Goal: Information Seeking & Learning: Understand process/instructions

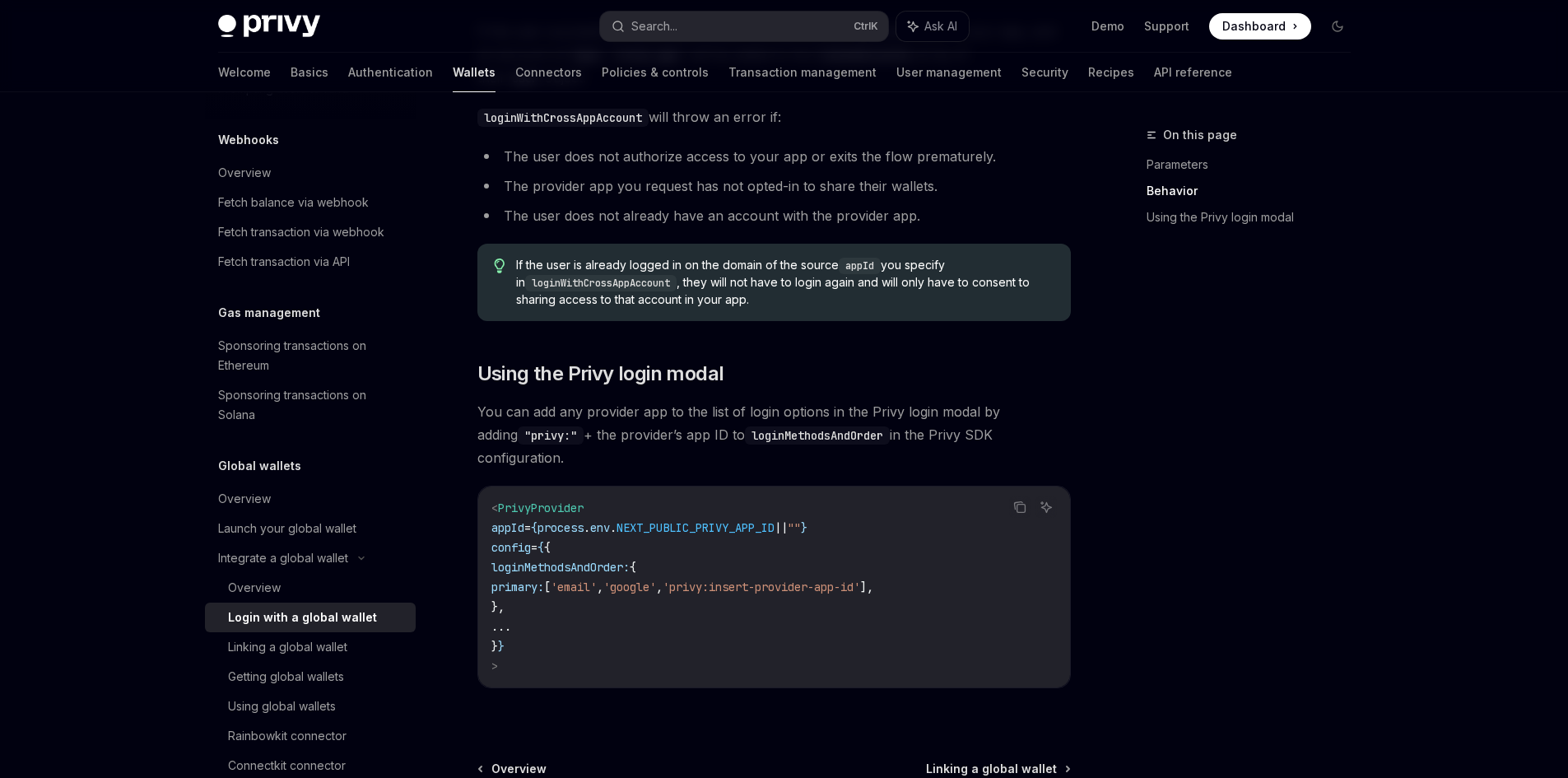
scroll to position [823, 0]
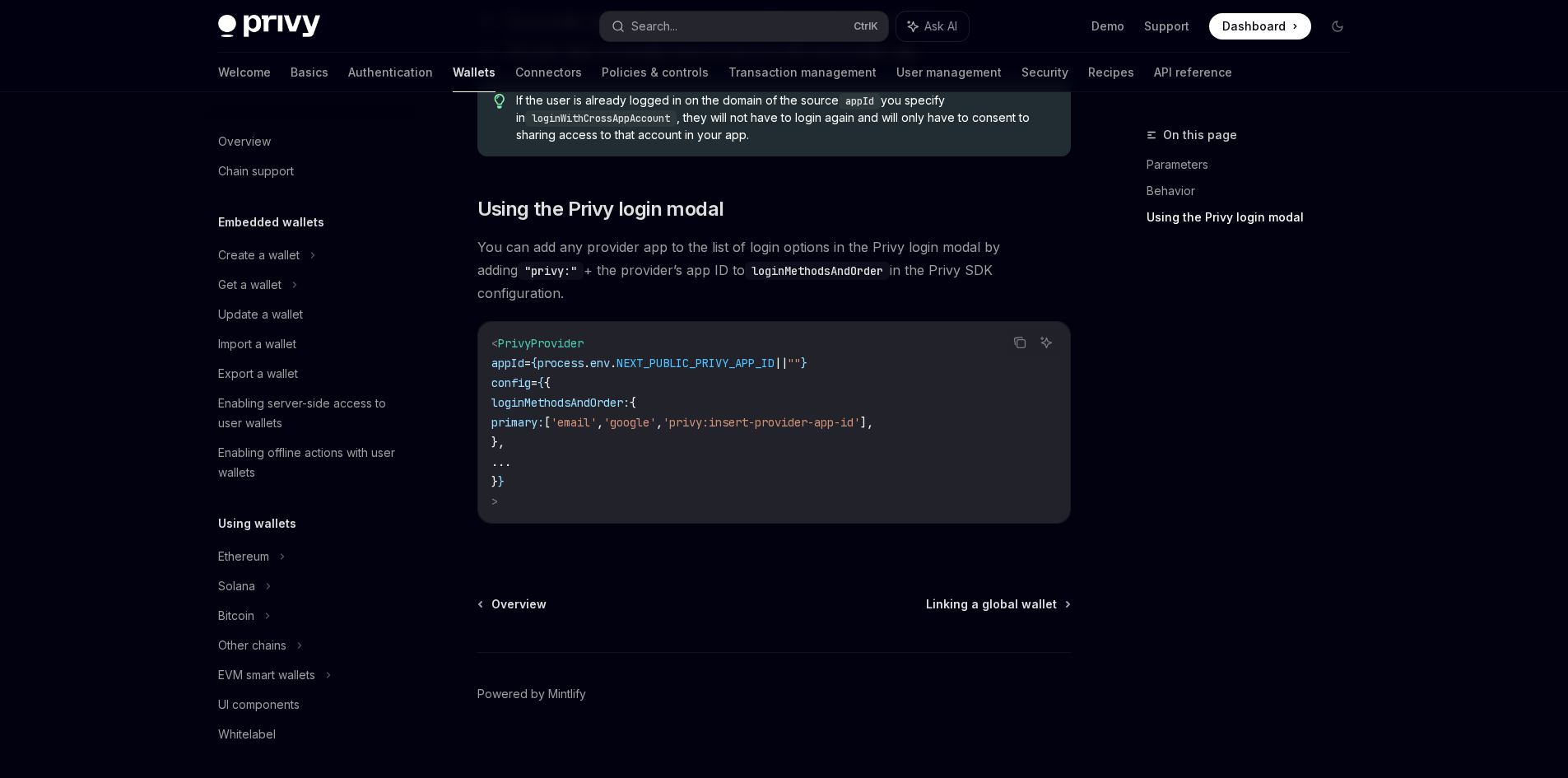
scroll to position [854, 0]
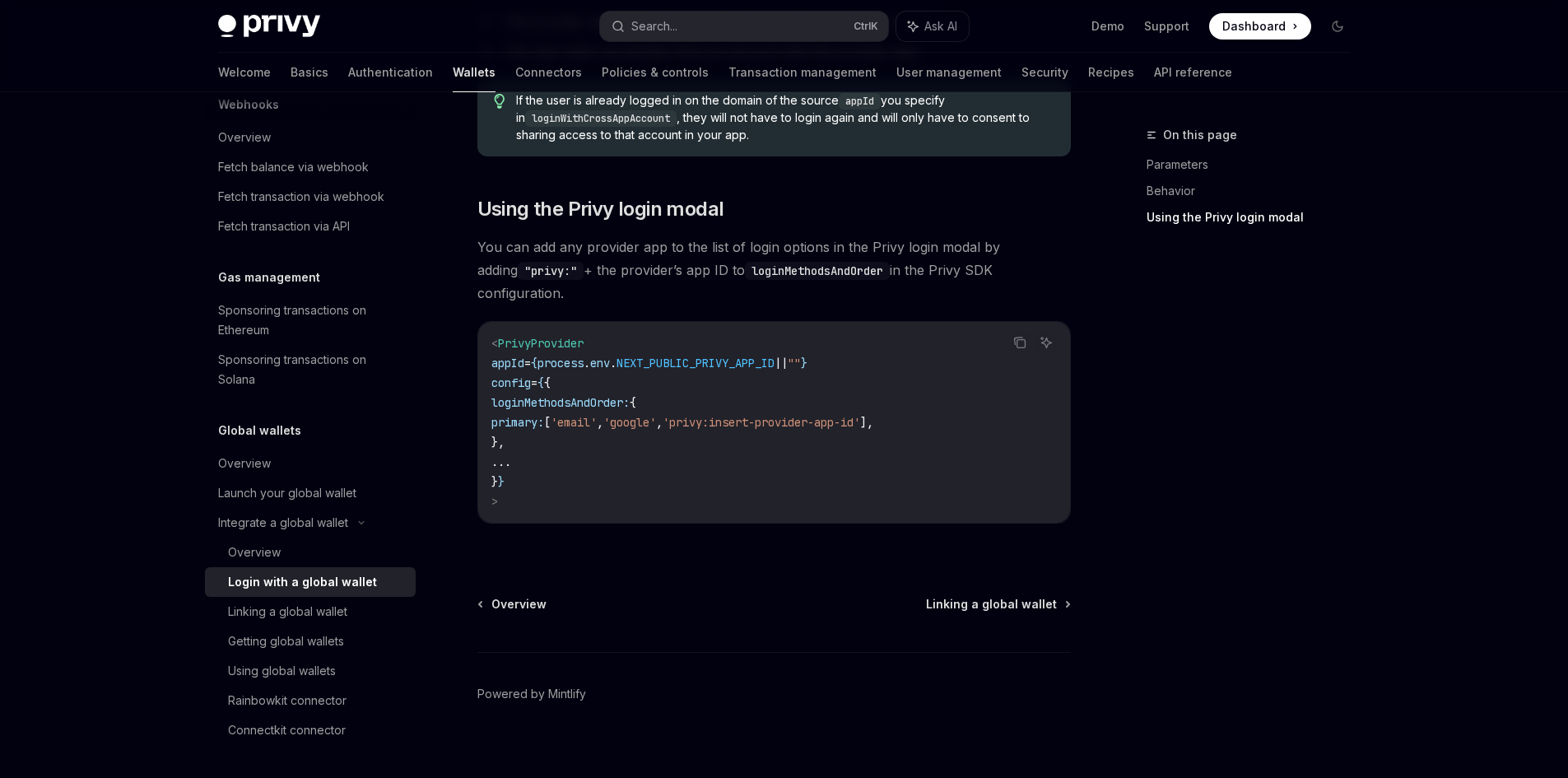
click at [1010, 599] on div "Overview Linking a global wallet Powered by [PERSON_NAME]" at bounding box center [774, 696] width 593 height 199
click at [1010, 597] on span "Linking a global wallet" at bounding box center [992, 604] width 131 height 16
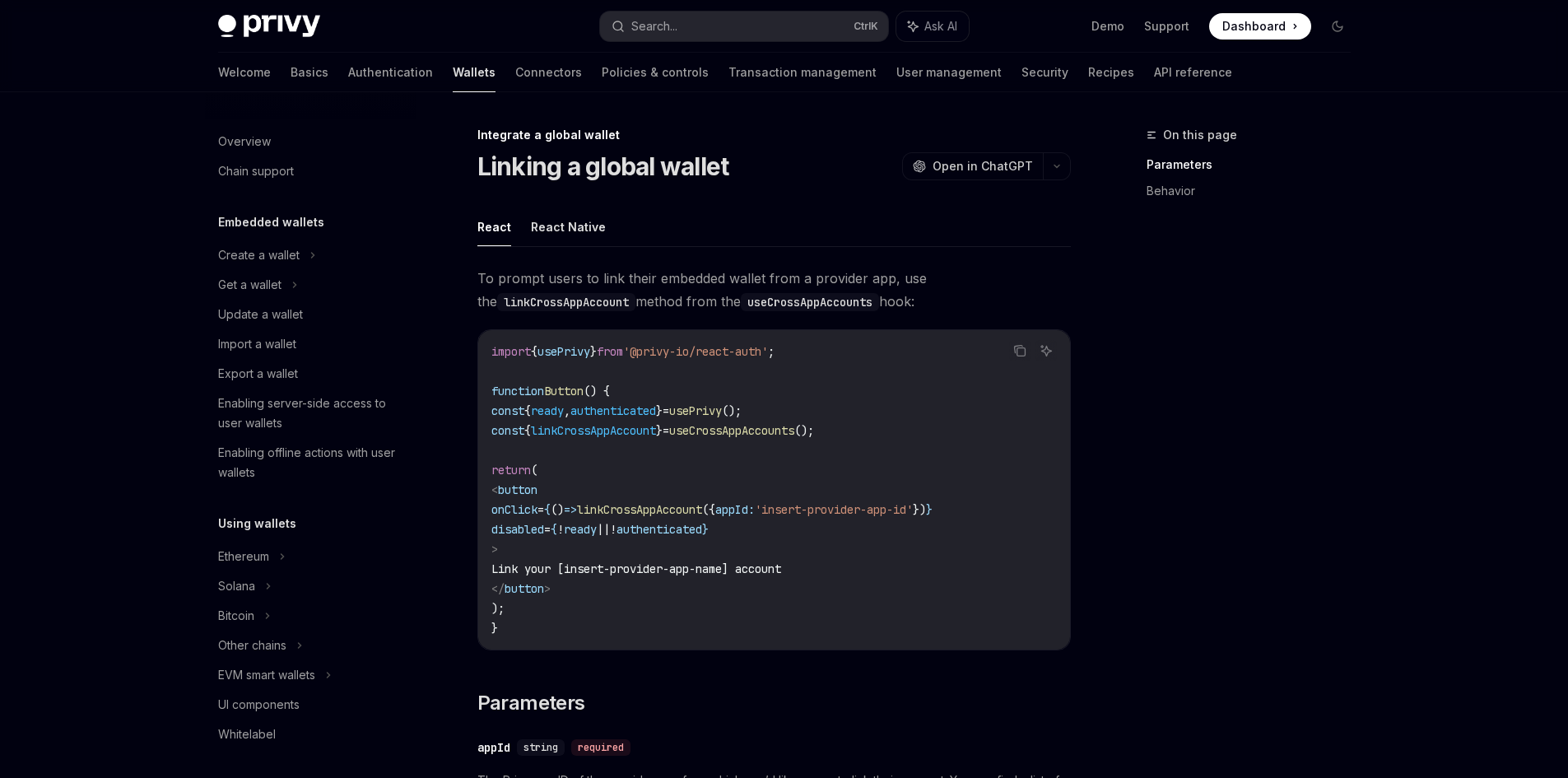
type textarea "*"
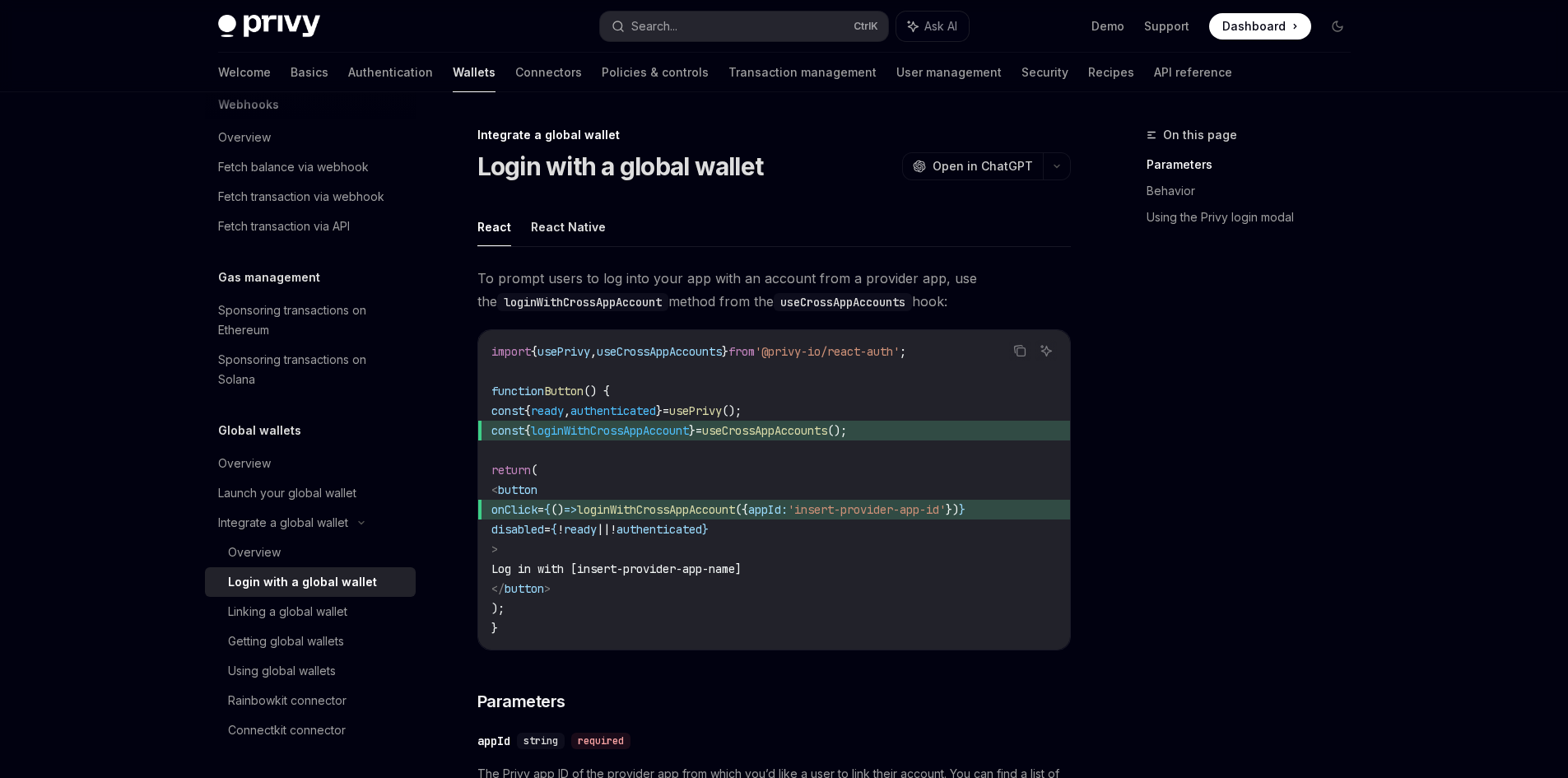
click at [1297, 25] on span at bounding box center [1260, 26] width 102 height 26
click at [1249, 26] on span "Dashboard" at bounding box center [1254, 26] width 64 height 16
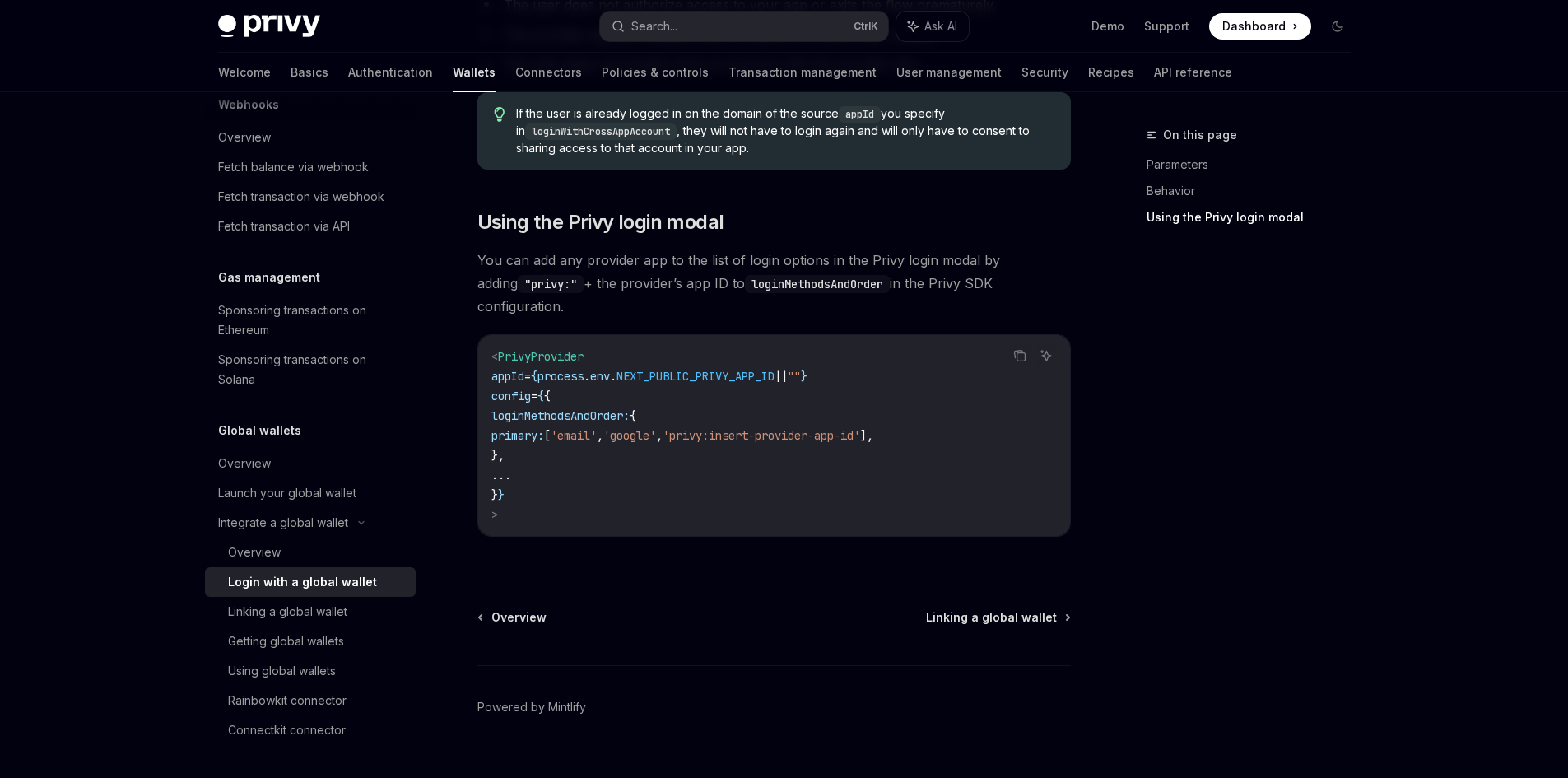
scroll to position [1100, 0]
